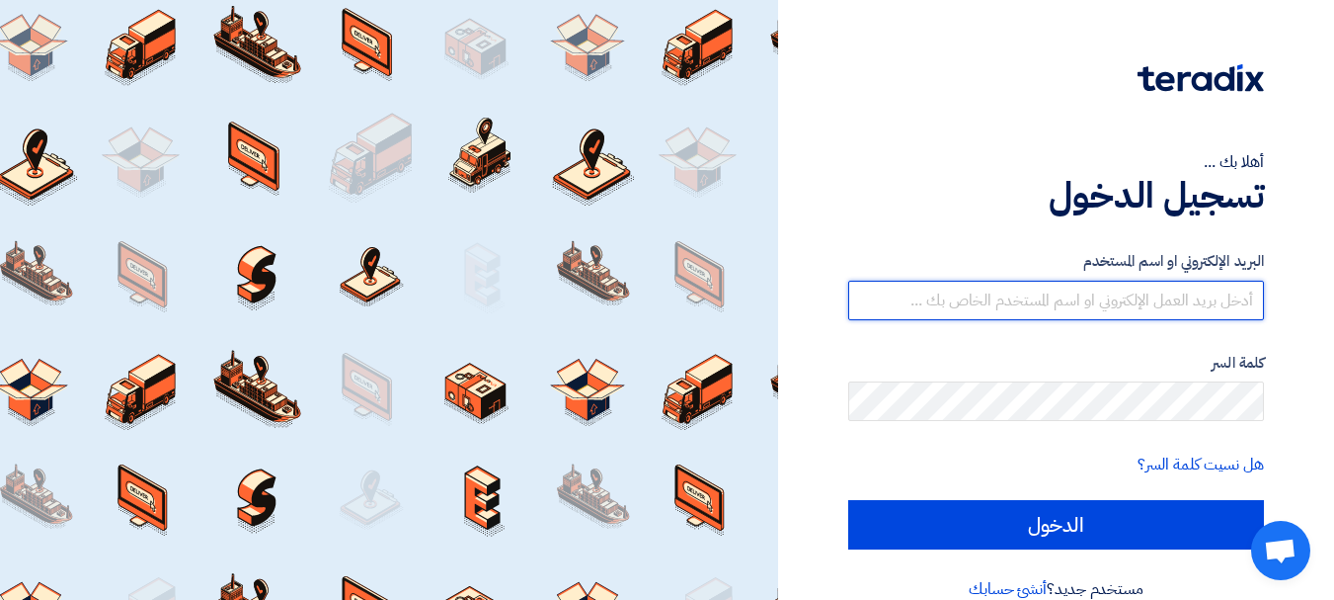
click at [1118, 286] on input "text" at bounding box center [1057, 301] width 416 height 40
type input "[EMAIL_ADDRESS][DOMAIN_NAME]"
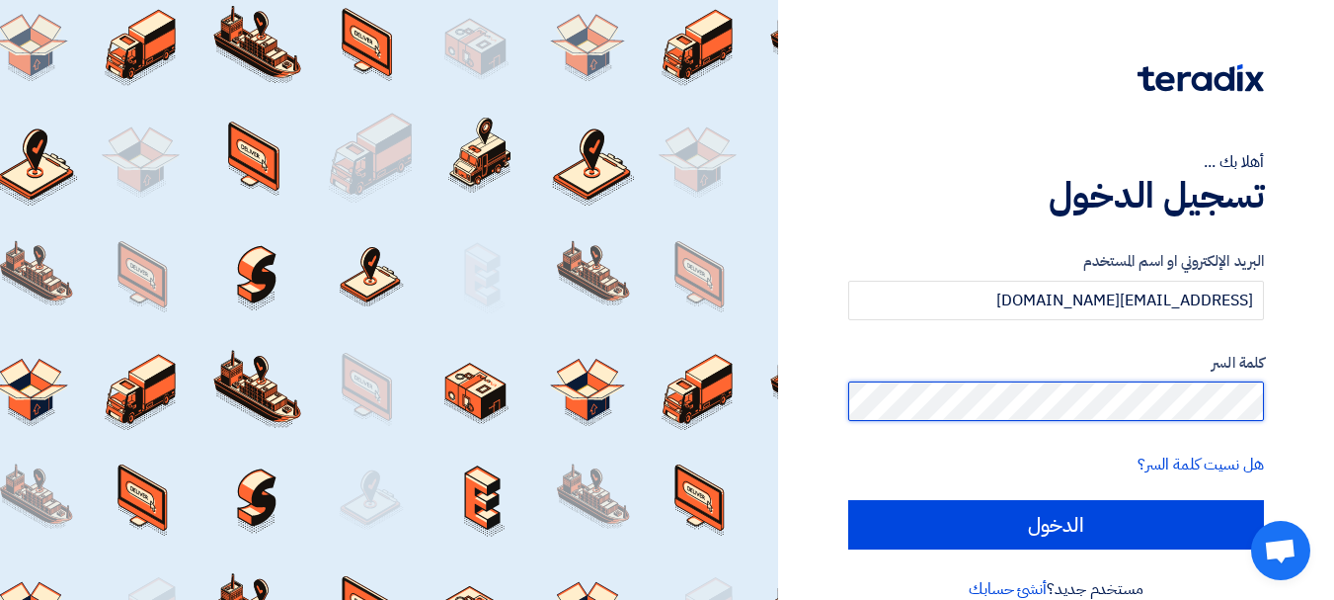
click at [849, 500] on input "الدخول" at bounding box center [1057, 524] width 416 height 49
type input "Sign in"
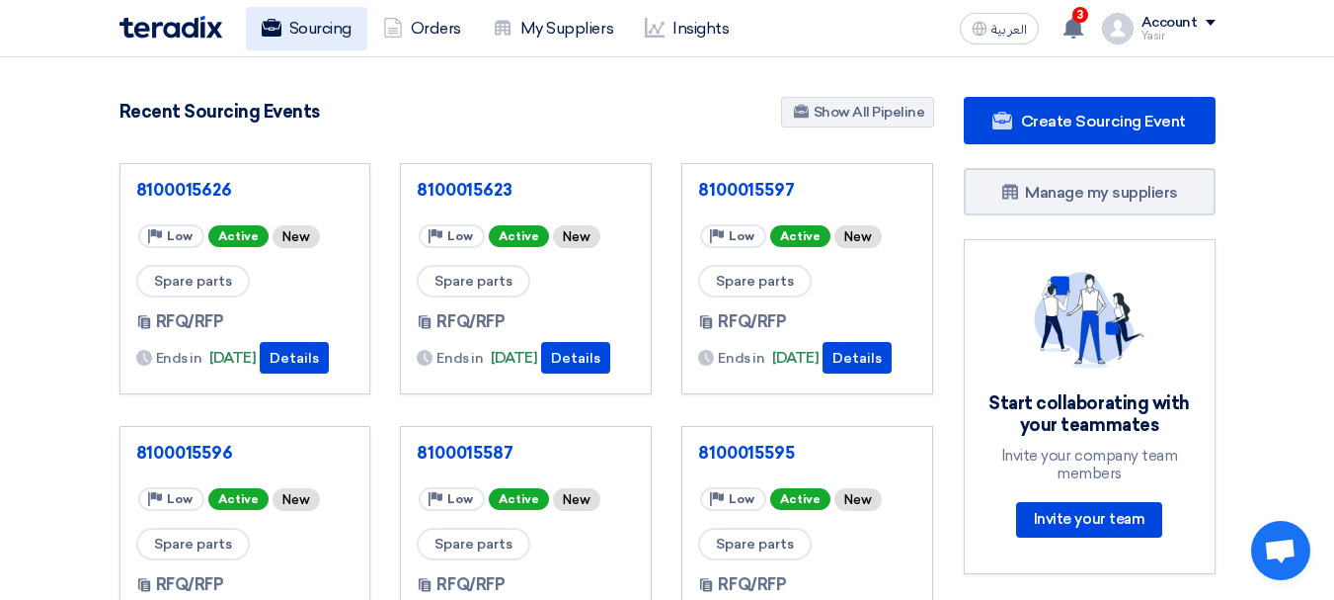
click at [291, 14] on link "Sourcing" at bounding box center [306, 28] width 121 height 43
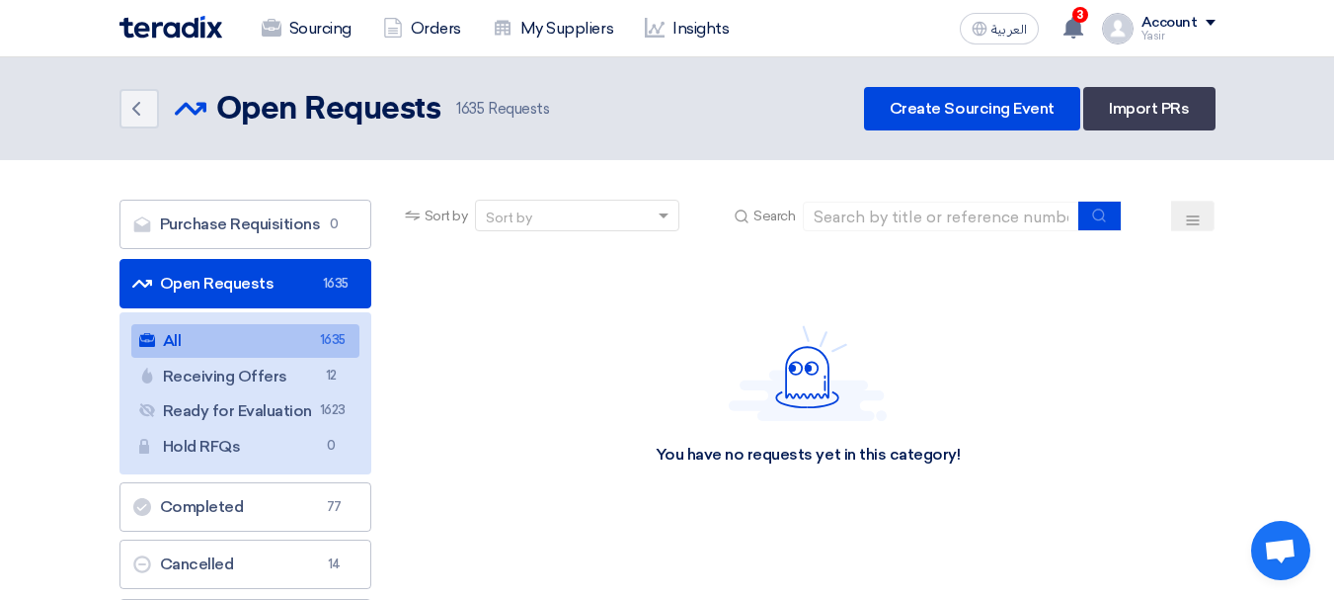
click at [233, 290] on link "Open Requests Open Requests 1635" at bounding box center [246, 283] width 252 height 49
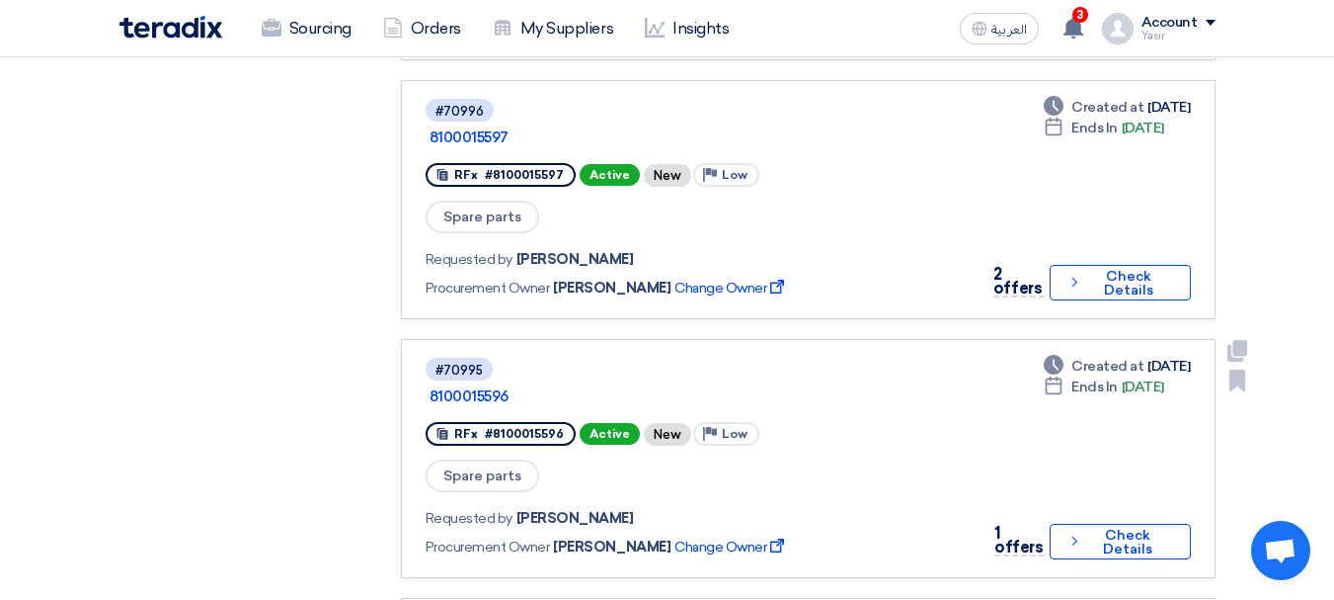
scroll to position [691, 0]
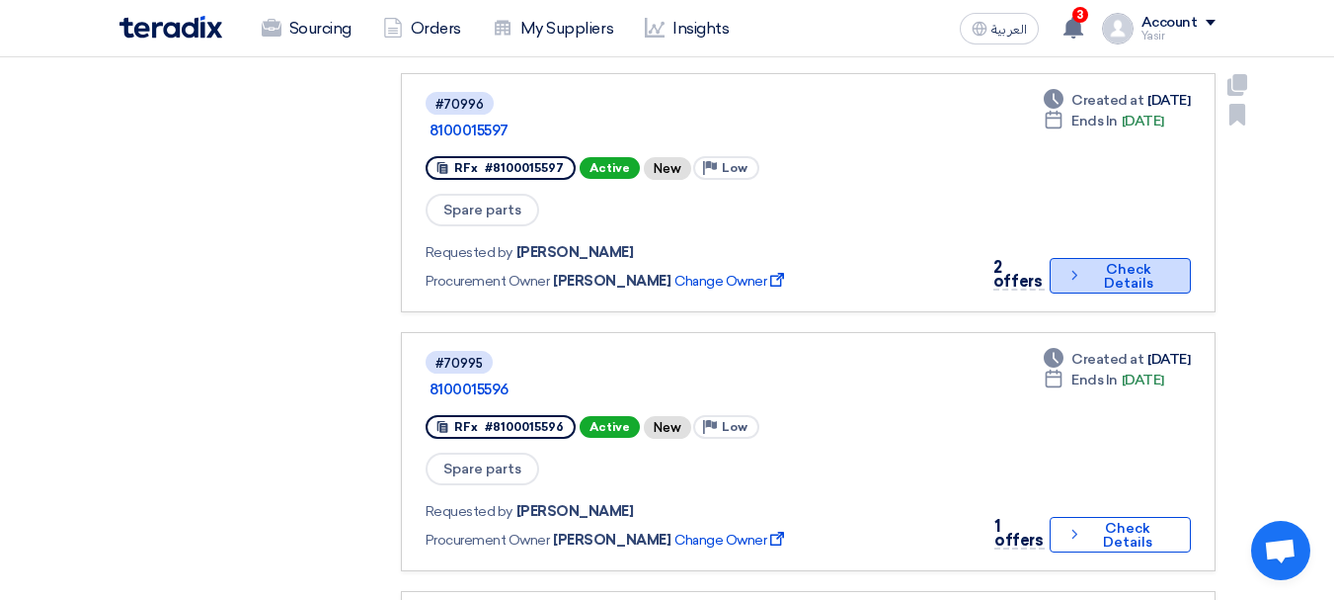
click at [1117, 258] on button "Check details Check Details" at bounding box center [1120, 276] width 140 height 36
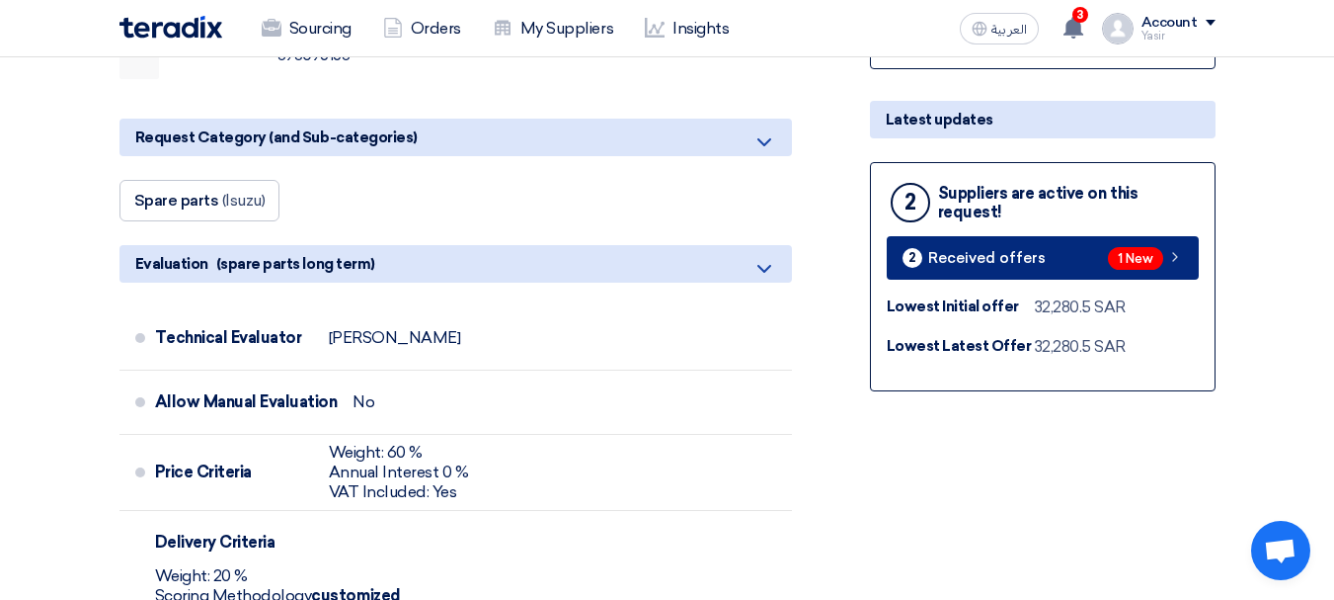
click at [1172, 250] on icon at bounding box center [1176, 257] width 16 height 16
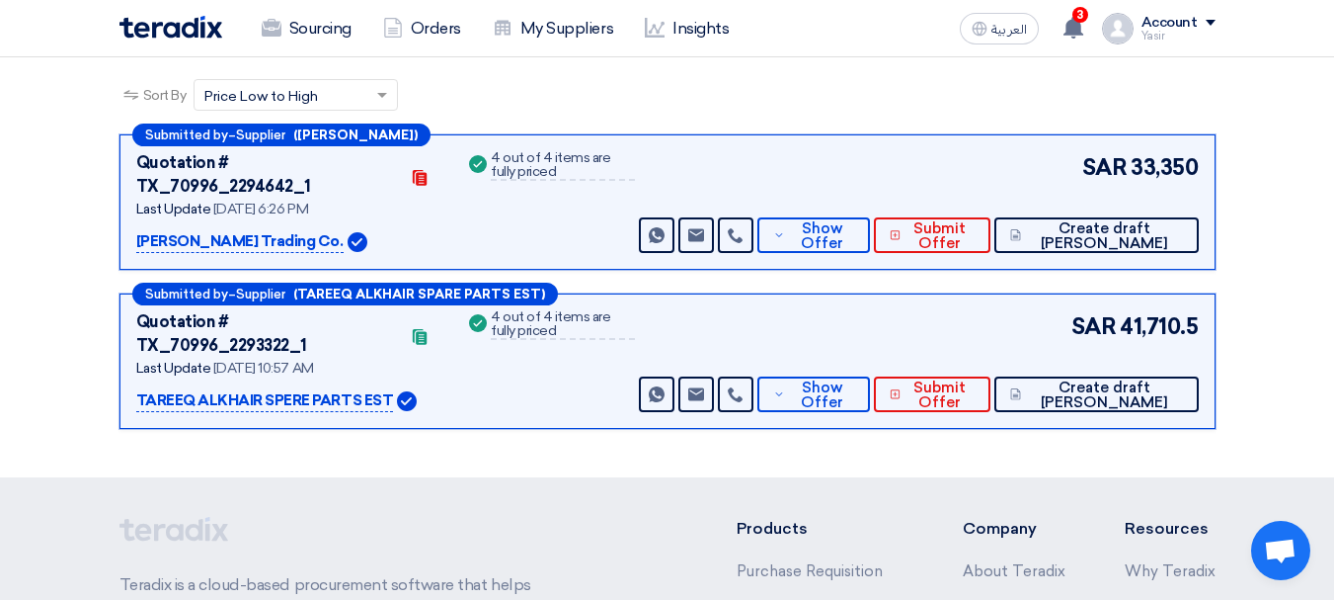
scroll to position [258, 0]
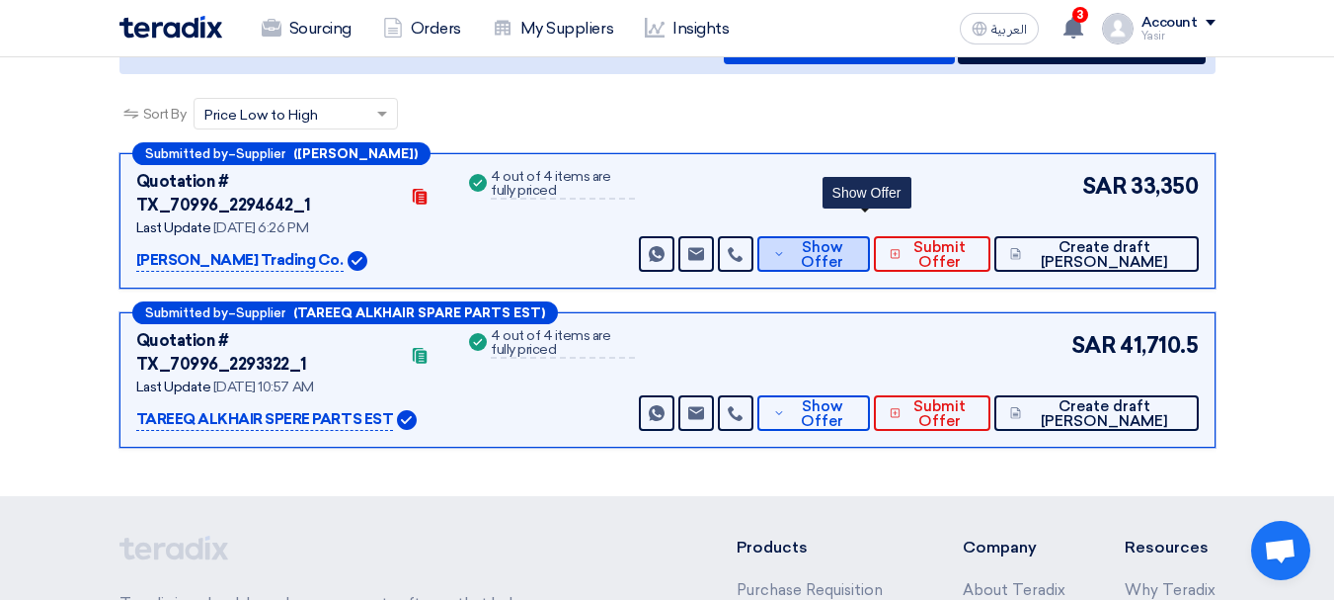
click at [854, 240] on span "Show Offer" at bounding box center [822, 255] width 64 height 30
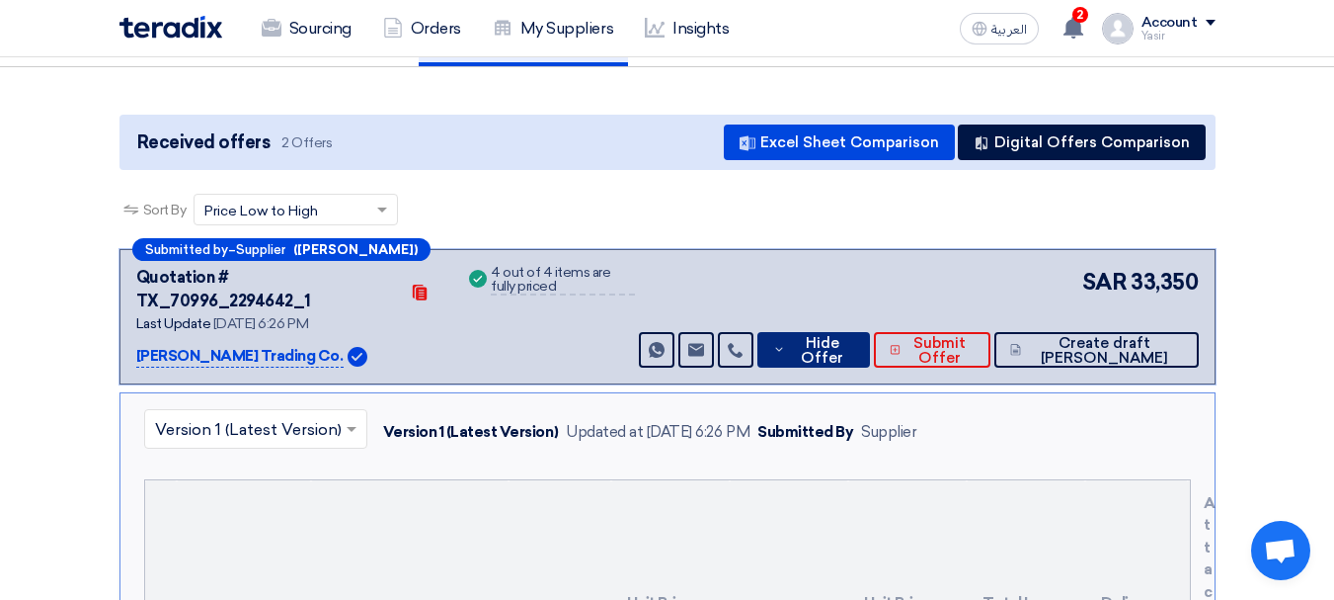
scroll to position [159, 0]
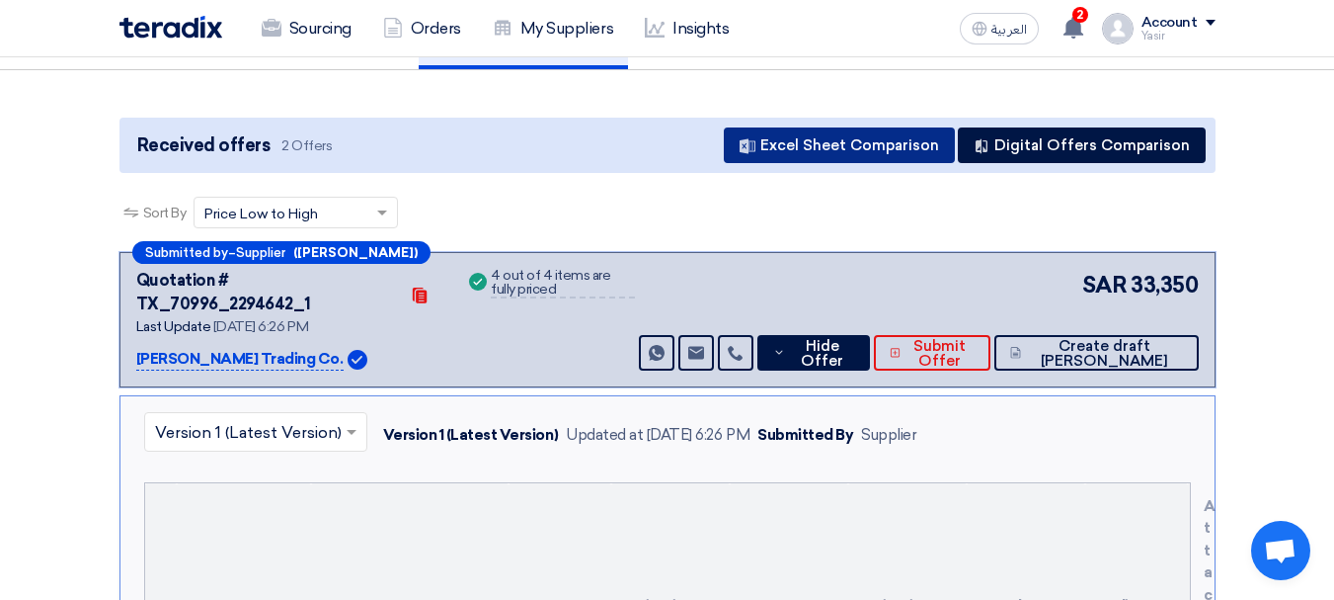
click at [856, 154] on button "Excel Sheet Comparison" at bounding box center [839, 145] width 231 height 36
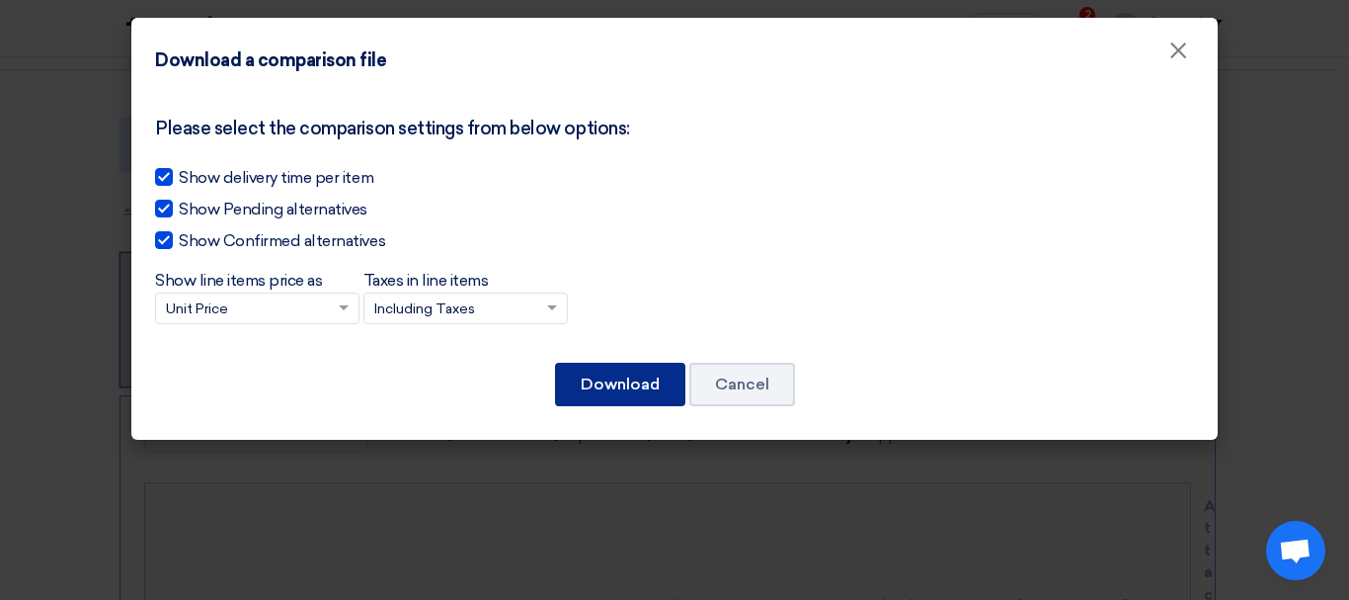
click at [619, 402] on button "Download" at bounding box center [620, 384] width 130 height 43
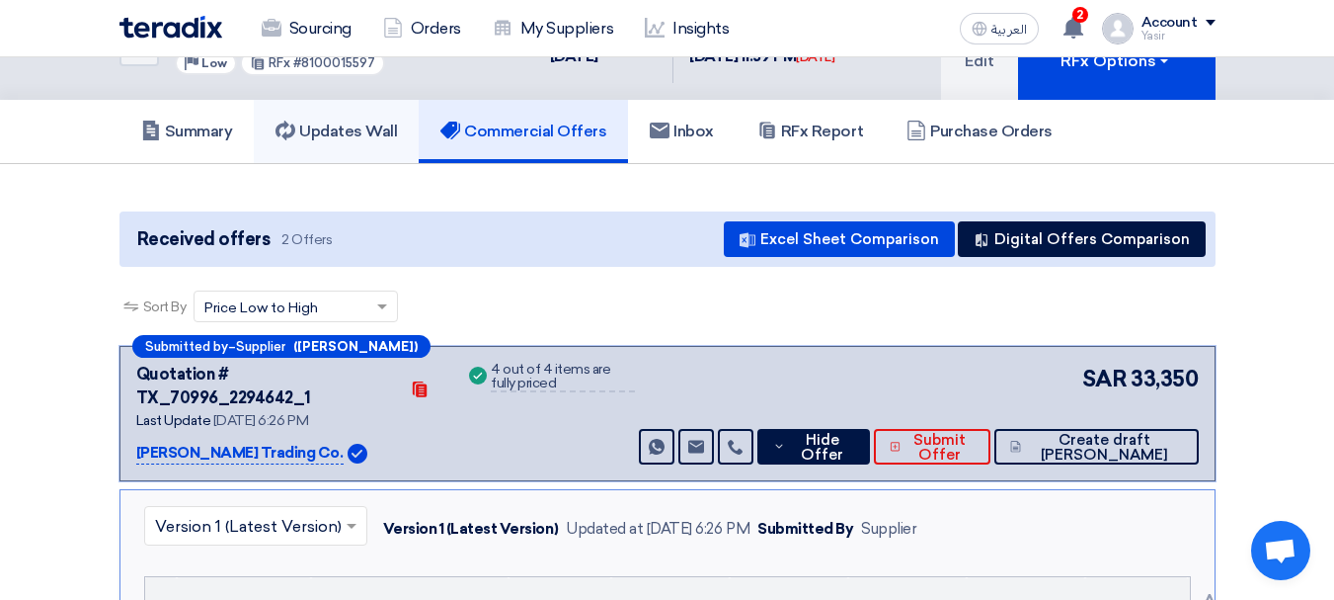
scroll to position [0, 0]
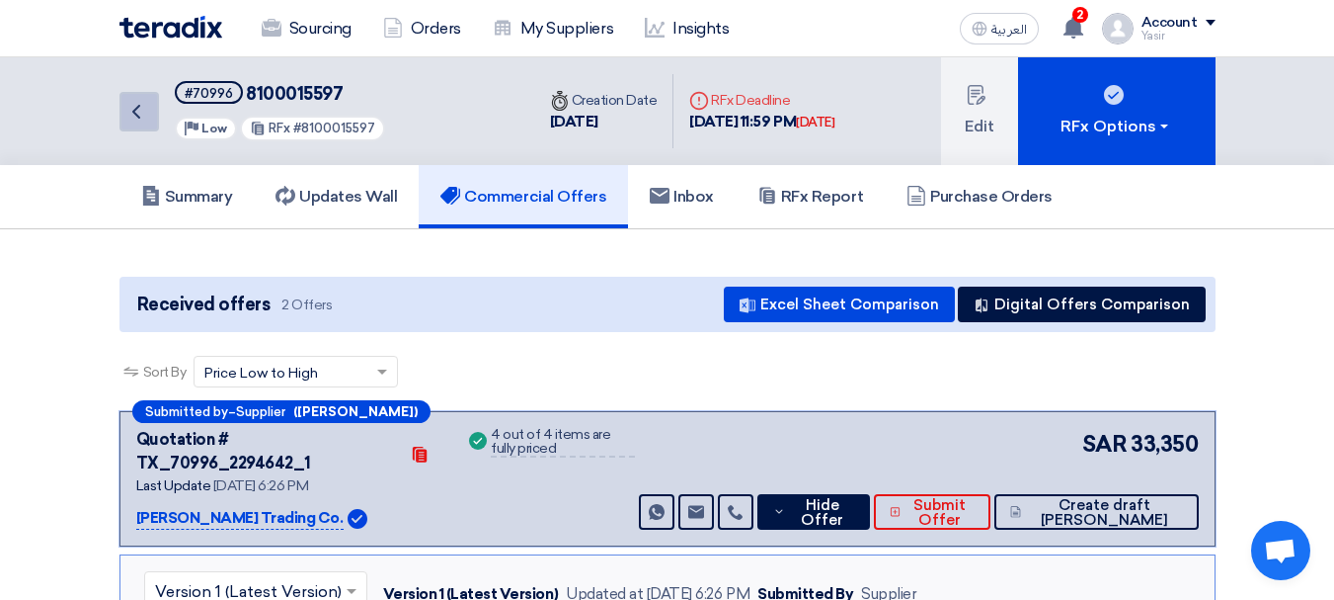
click at [136, 119] on icon "Back" at bounding box center [136, 112] width 24 height 24
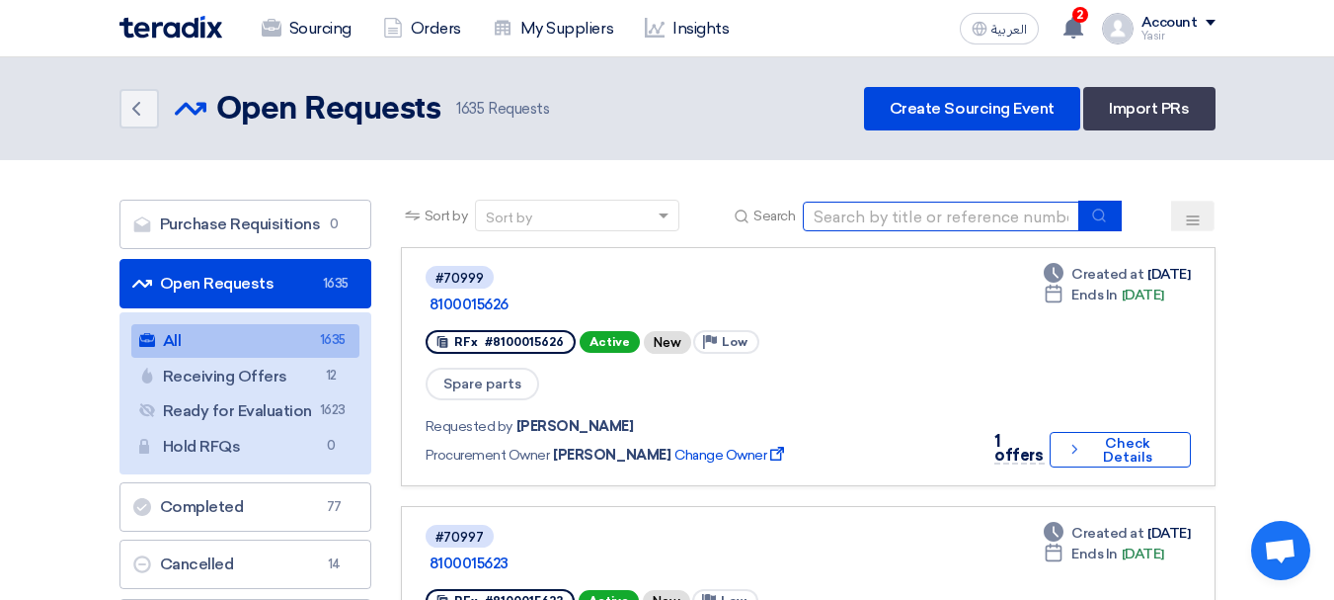
drag, startPoint x: 937, startPoint y: 221, endPoint x: 953, endPoint y: 228, distance: 17.3
click at [937, 221] on input at bounding box center [941, 217] width 277 height 30
paste input "8100015626"
type input "8100015626"
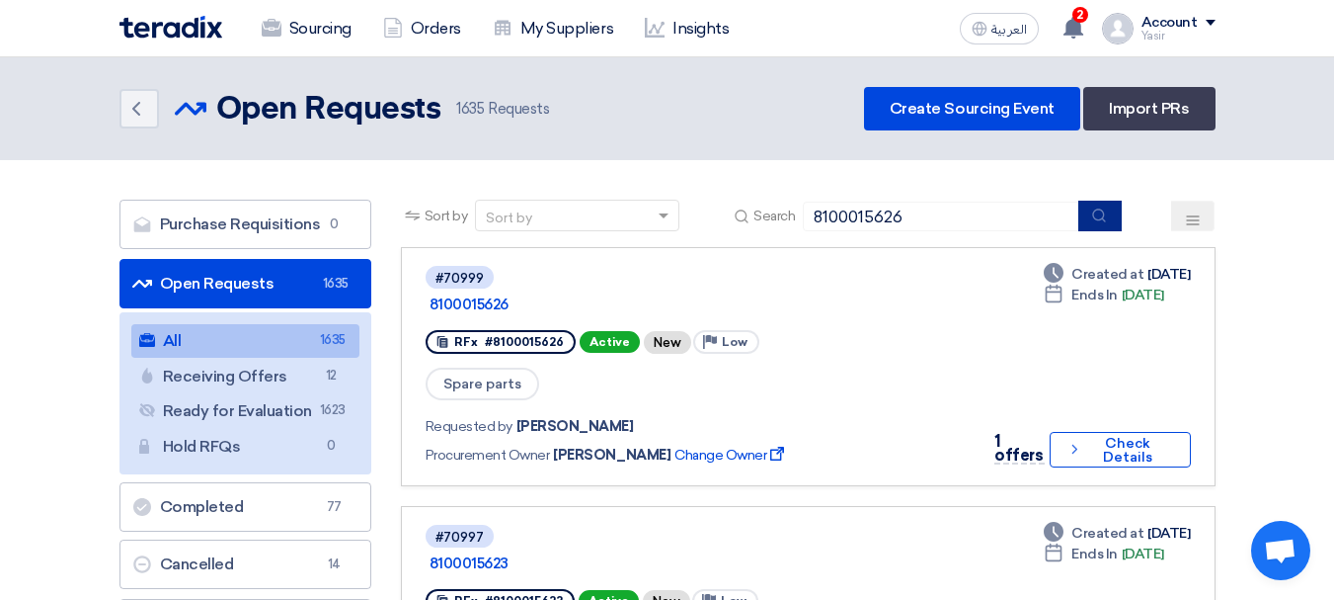
click at [1109, 216] on button "submit" at bounding box center [1100, 216] width 43 height 31
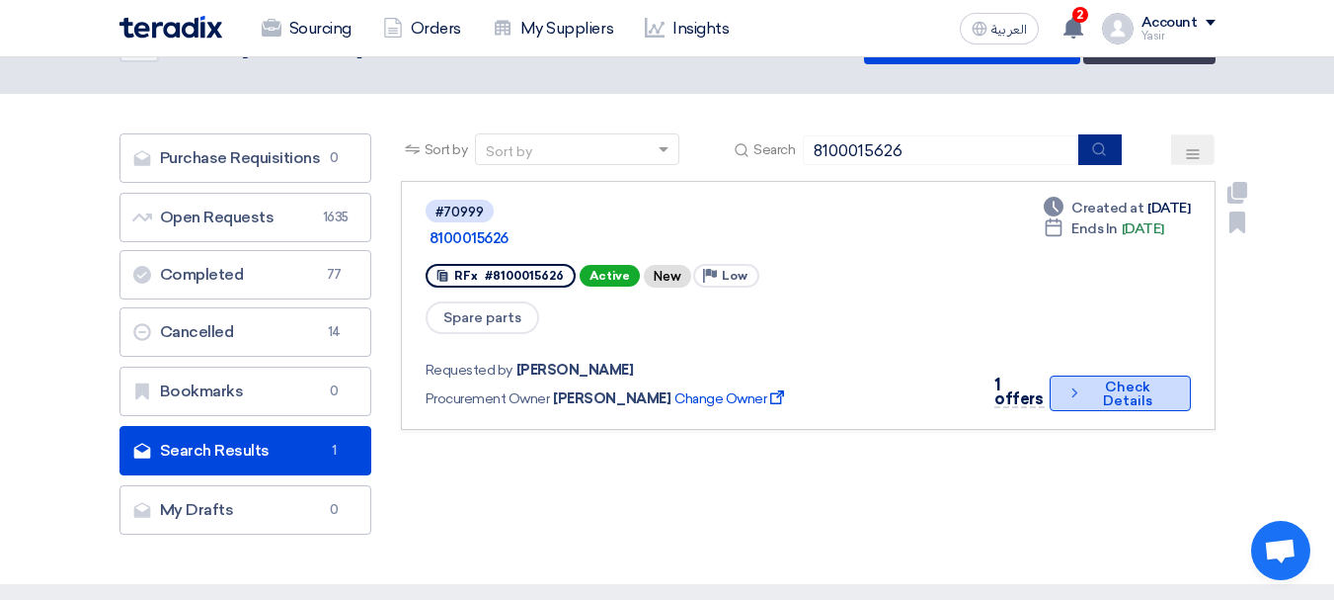
scroll to position [99, 0]
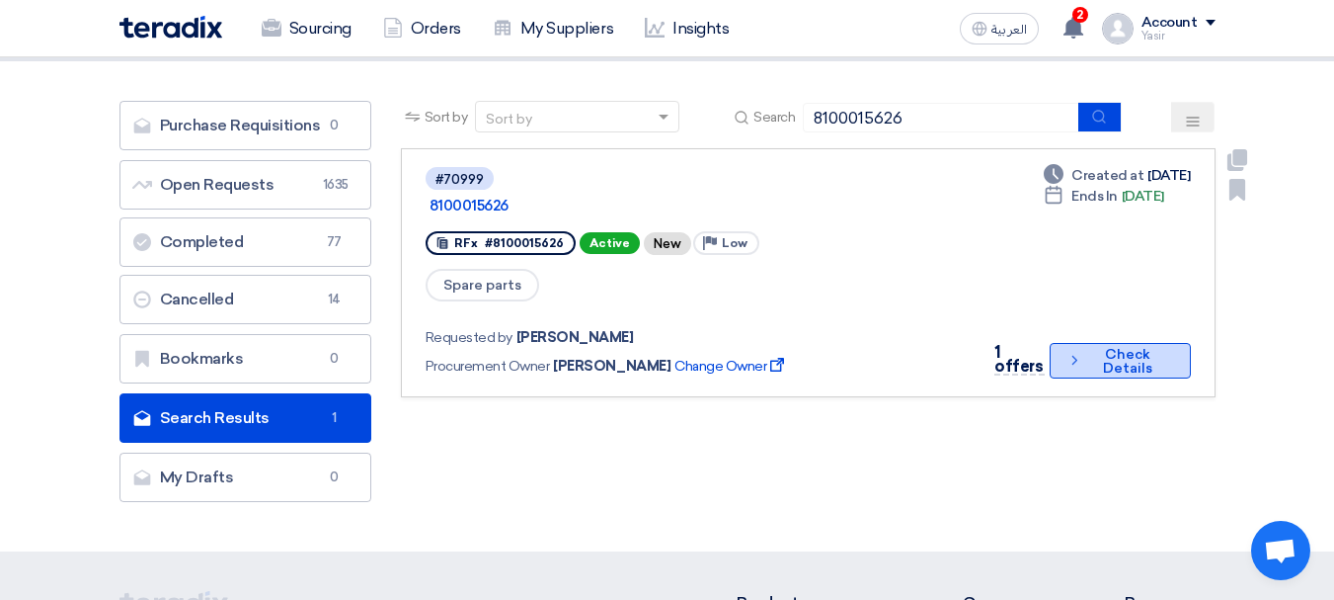
click at [1067, 351] on icon "Check details" at bounding box center [1075, 360] width 16 height 19
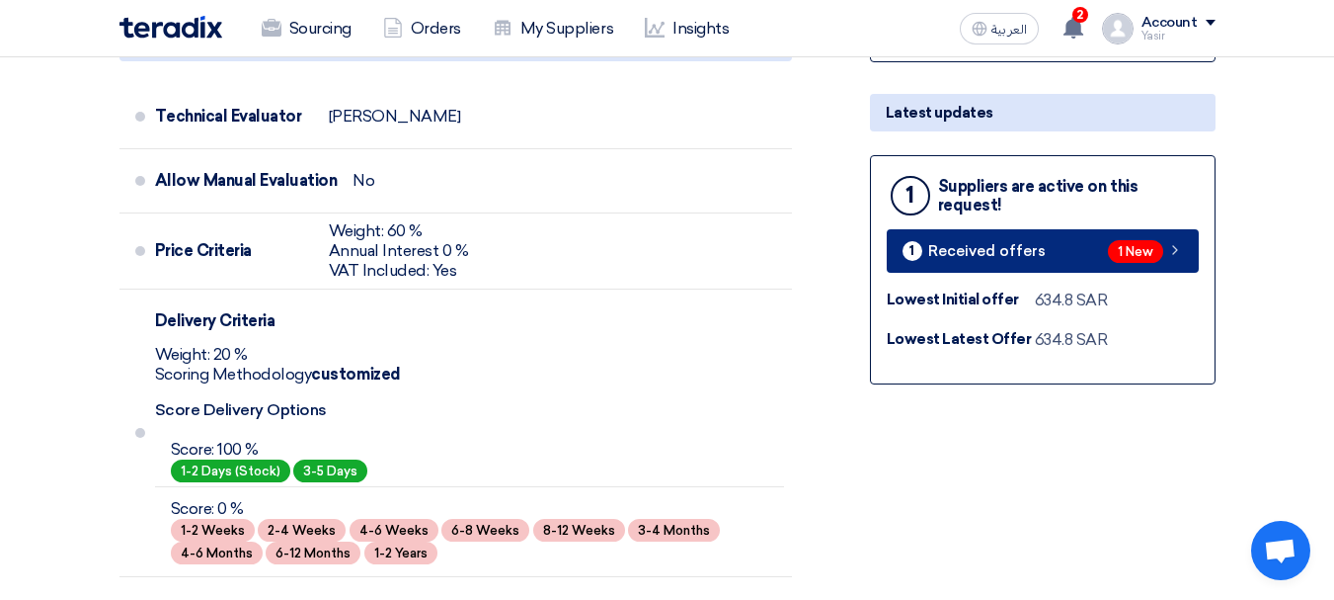
click at [1191, 263] on link "1 Received offers 1 New" at bounding box center [1043, 250] width 312 height 43
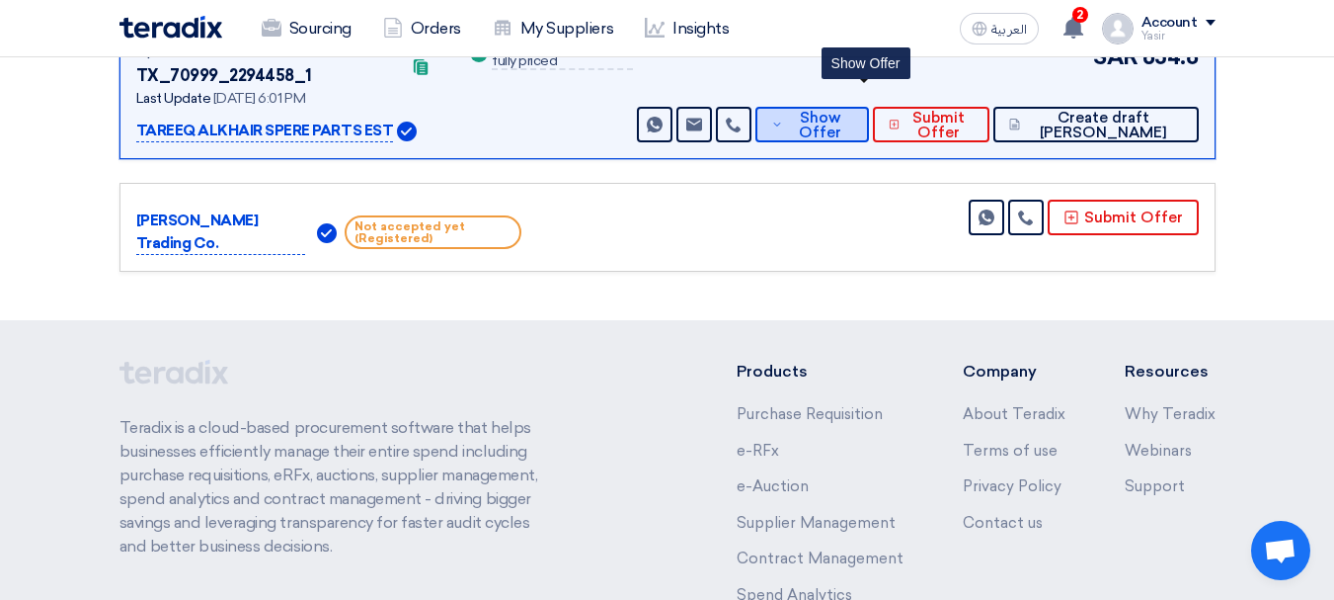
scroll to position [235, 0]
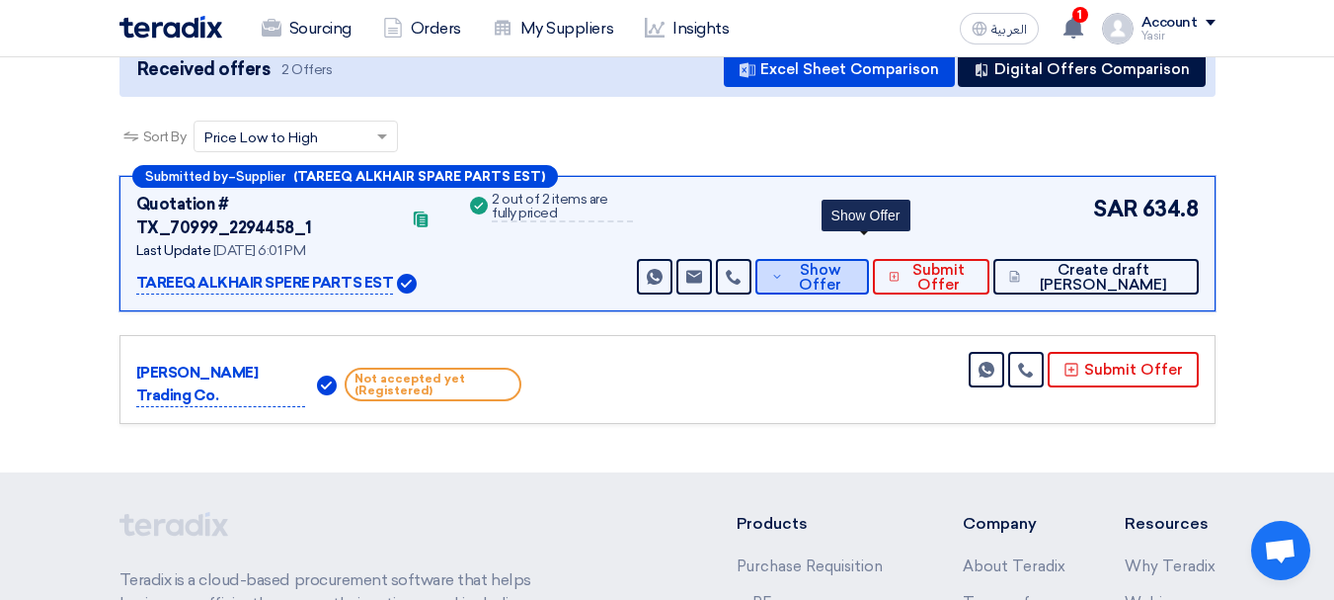
click at [853, 263] on span "Show Offer" at bounding box center [820, 278] width 65 height 30
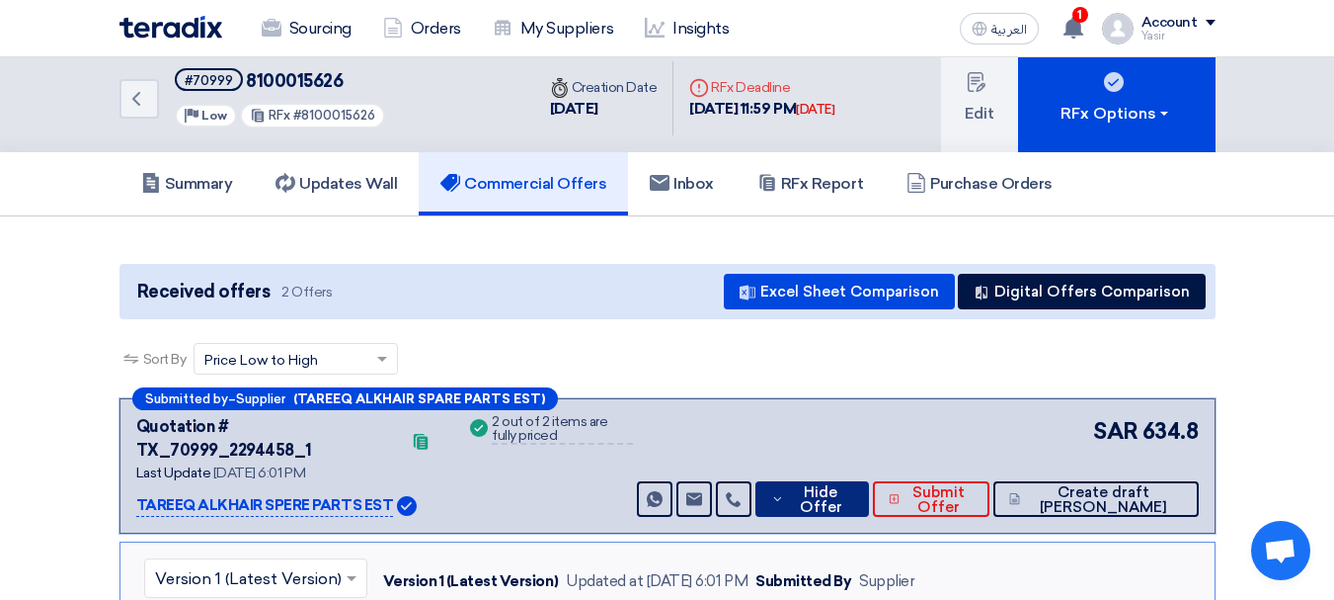
scroll to position [0, 0]
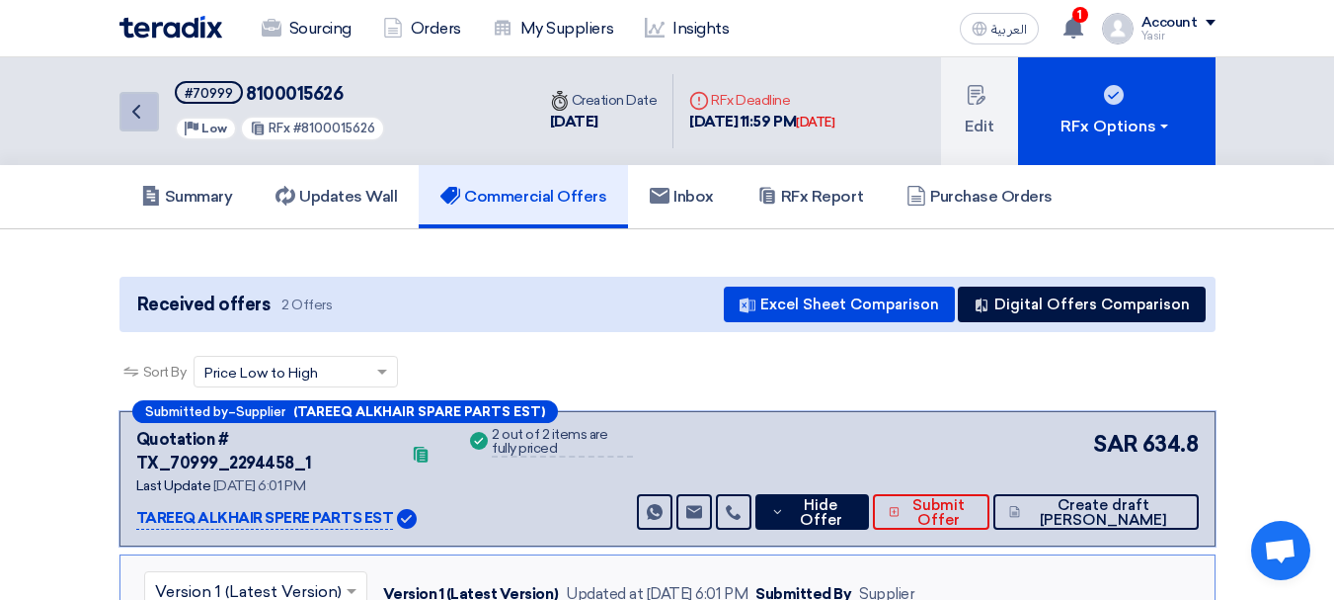
click at [142, 121] on icon "Back" at bounding box center [136, 112] width 24 height 24
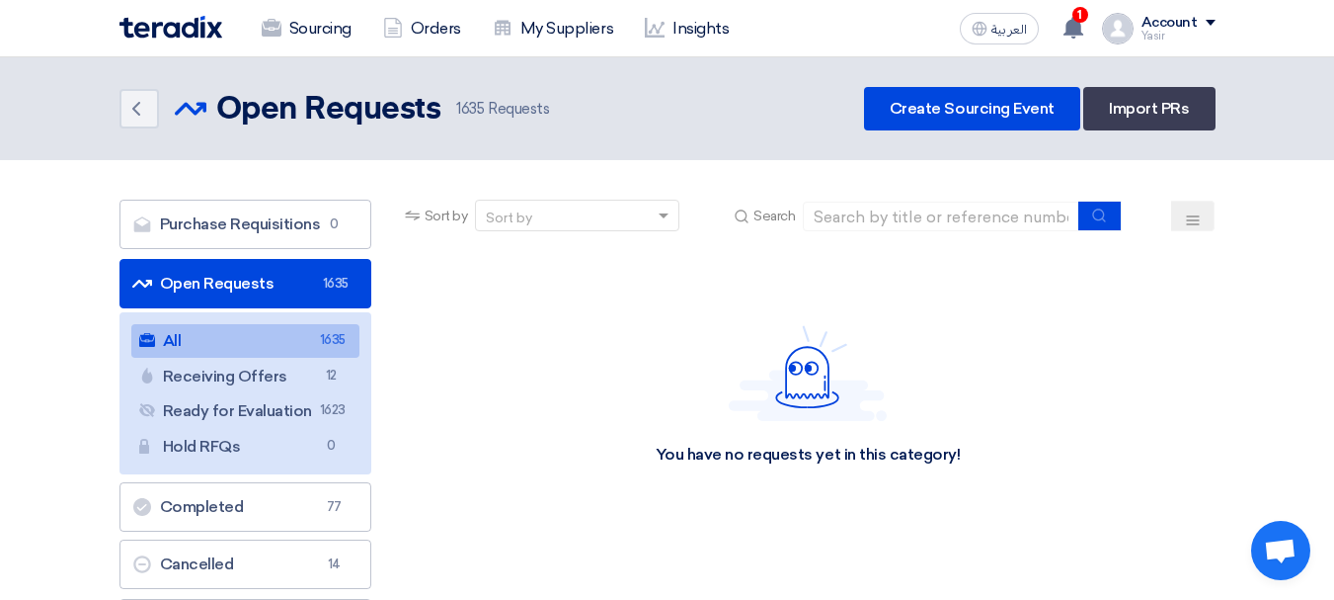
click at [262, 285] on link "Open Requests Open Requests 1635" at bounding box center [246, 283] width 252 height 49
